Goal: Navigation & Orientation: Find specific page/section

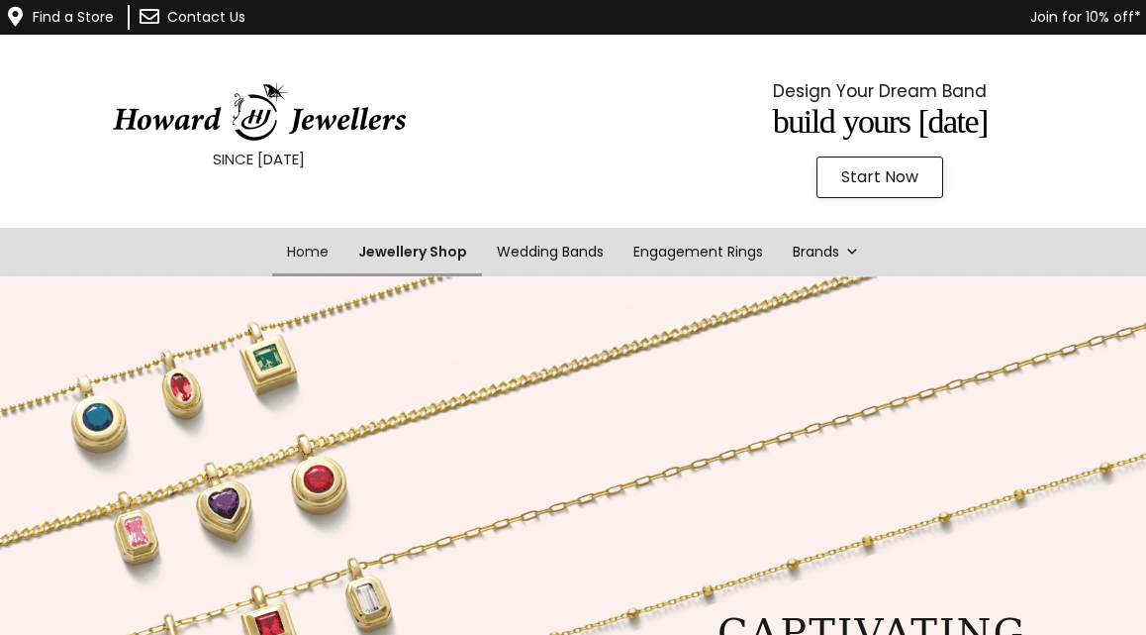
click at [418, 249] on link "Jewellery Shop" at bounding box center [413, 252] width 139 height 49
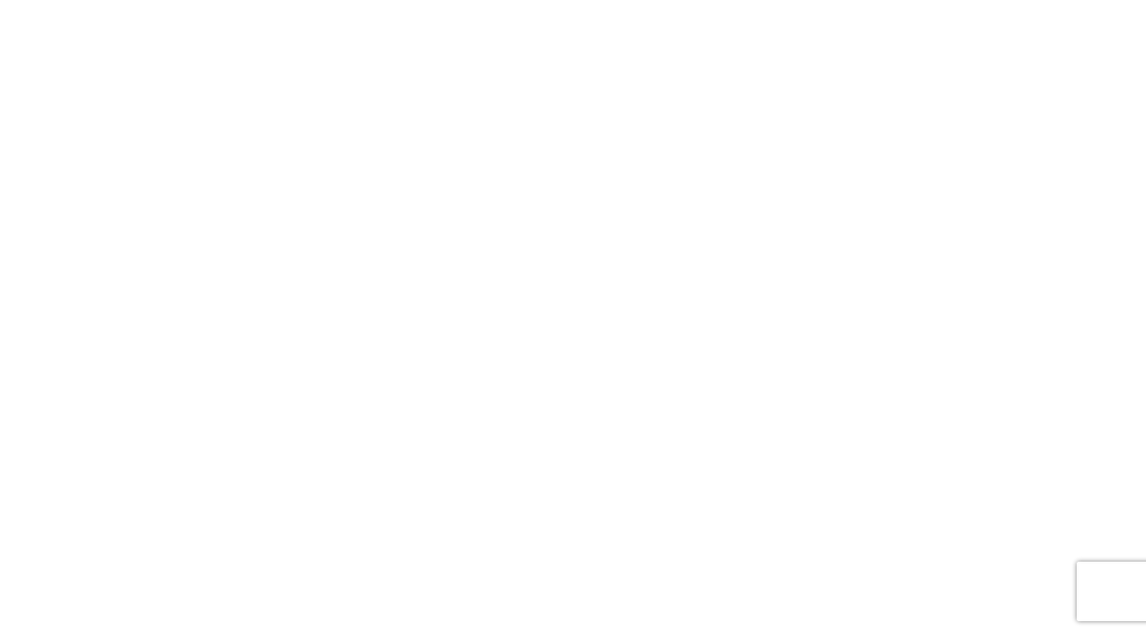
scroll to position [387, 0]
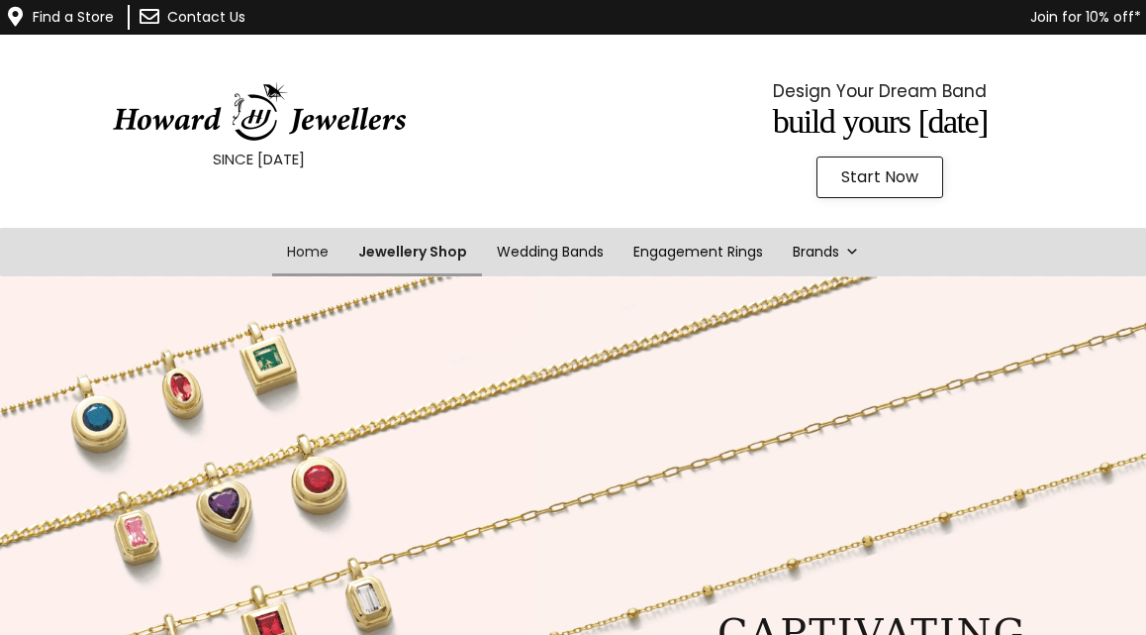
click at [418, 250] on link "Jewellery Shop" at bounding box center [413, 252] width 139 height 49
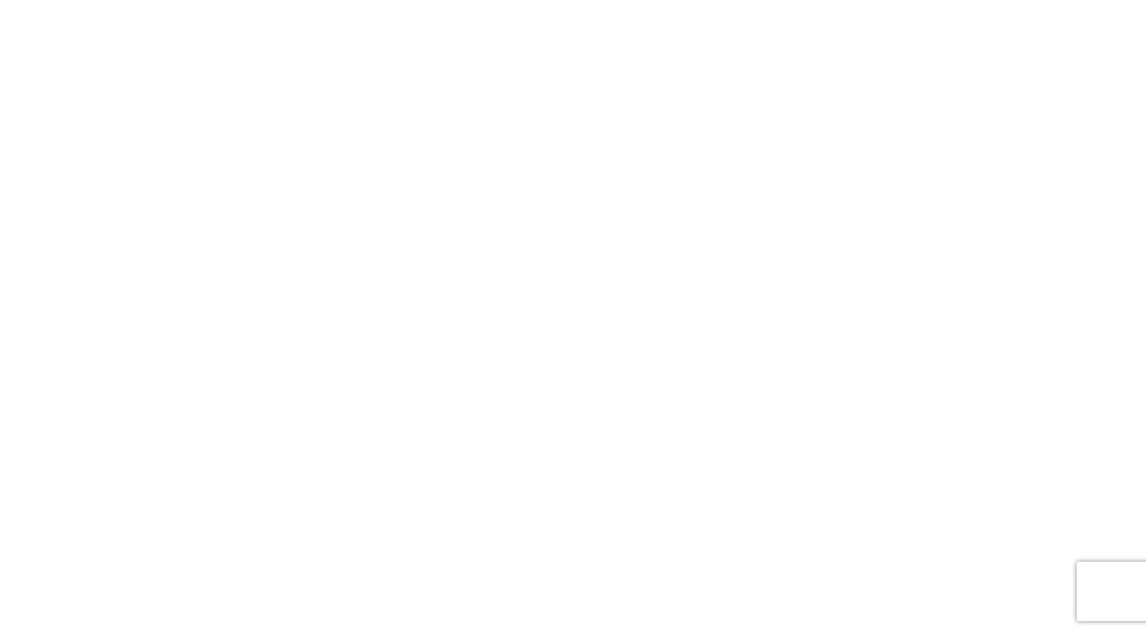
scroll to position [1968, 0]
